Goal: Find contact information: Find contact information

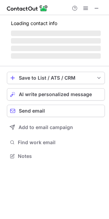
scroll to position [166, 109]
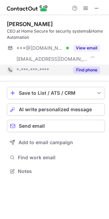
click at [84, 72] on button "Find phone" at bounding box center [86, 70] width 27 height 7
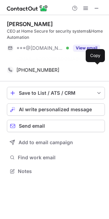
scroll to position [3, 3]
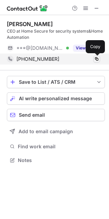
click at [97, 59] on span at bounding box center [96, 58] width 5 height 5
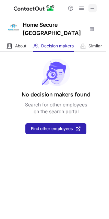
click at [92, 8] on span at bounding box center [92, 7] width 5 height 5
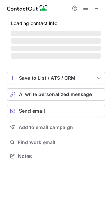
scroll to position [3, 3]
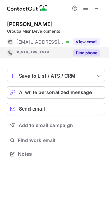
click at [77, 52] on button "Find phone" at bounding box center [86, 52] width 27 height 7
